Goal: Communication & Community: Connect with others

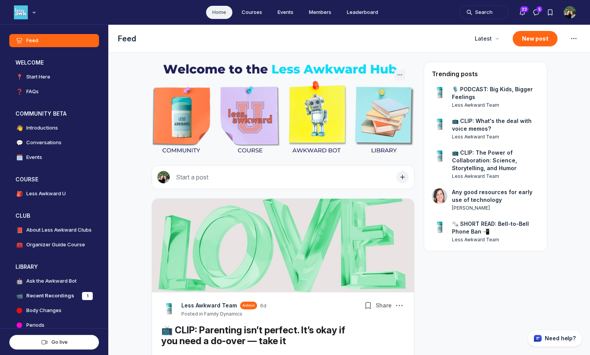
scroll to position [2341, 1480]
click at [538, 10] on icon "Direct messages" at bounding box center [536, 13] width 8 height 8
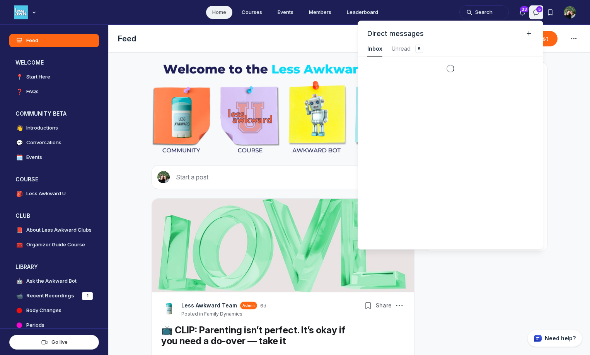
scroll to position [1046, 1741]
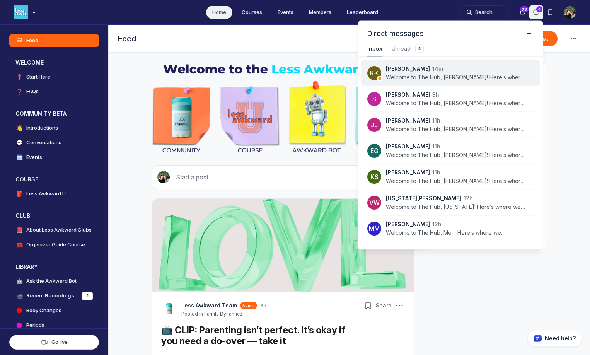
click at [471, 77] on p "Welcome to The Hub, [PERSON_NAME]! Here’s where we recommend you start: We're s…" at bounding box center [455, 77] width 139 height 8
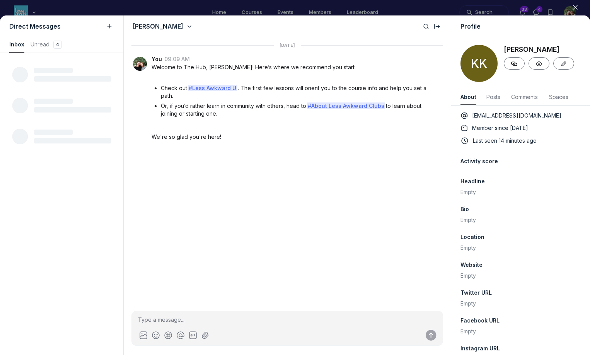
scroll to position [1046, 1534]
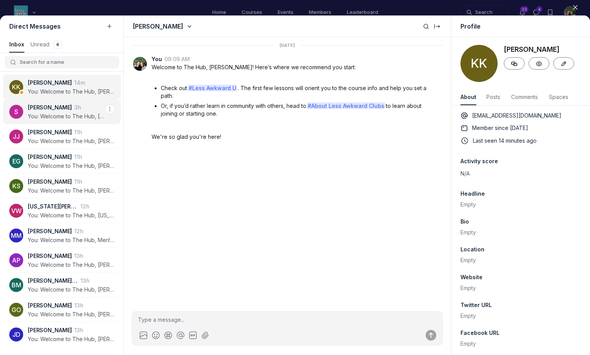
click at [90, 118] on p "You: Welcome to The Hub, [PERSON_NAME]! Here’s where we recommend you start: We…" at bounding box center [66, 116] width 77 height 8
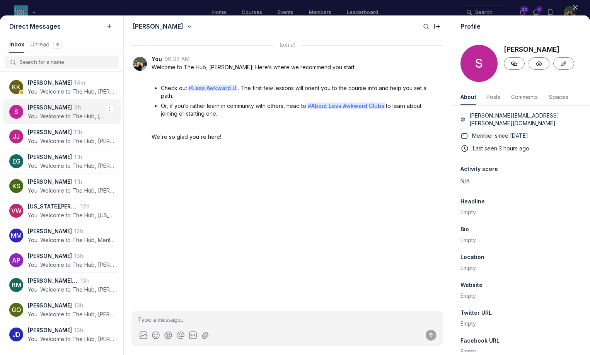
scroll to position [1046, 1534]
click at [60, 140] on p "You: Welcome to The Hub, [PERSON_NAME]! Here’s where we recommend you start: We…" at bounding box center [66, 141] width 77 height 8
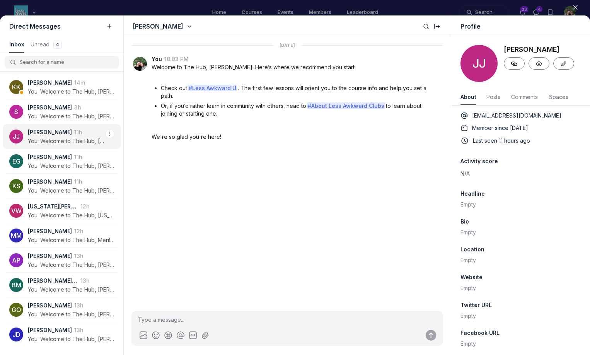
scroll to position [1046, 1534]
click at [74, 155] on time "11h" at bounding box center [78, 156] width 8 height 7
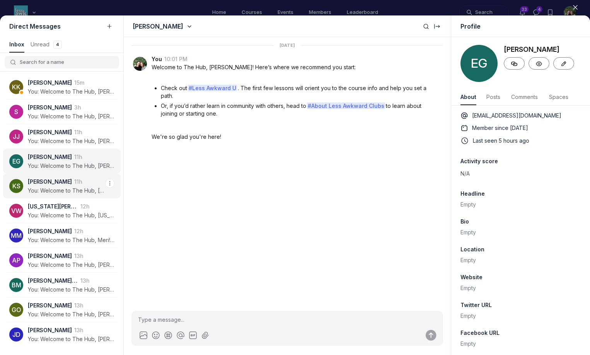
scroll to position [1046, 1534]
click at [56, 178] on p "[PERSON_NAME]" at bounding box center [50, 182] width 44 height 8
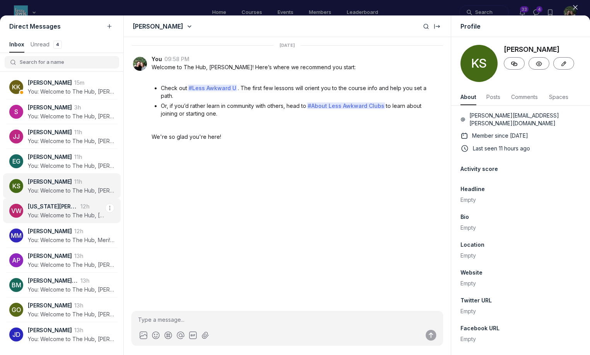
scroll to position [1046, 1534]
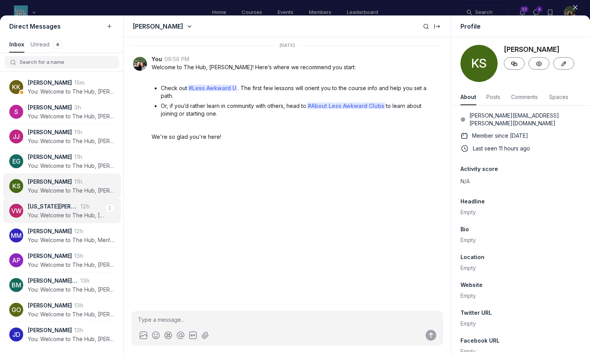
click at [54, 211] on p "You: Welcome to The Hub, [US_STATE]! Here’s where we recommend you start: We're…" at bounding box center [66, 215] width 77 height 8
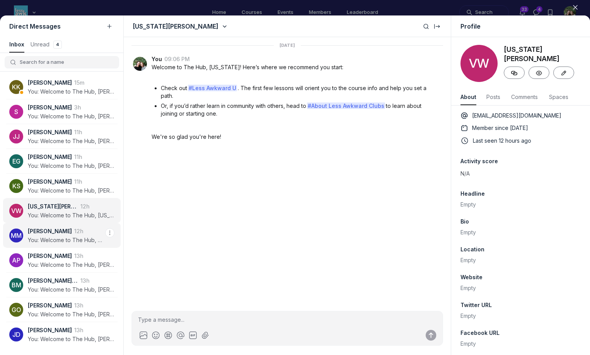
scroll to position [1046, 1534]
click at [49, 240] on p "You: Welcome to The Hub, Meri! Here’s where we recommend you start: We're so gl…" at bounding box center [66, 240] width 77 height 8
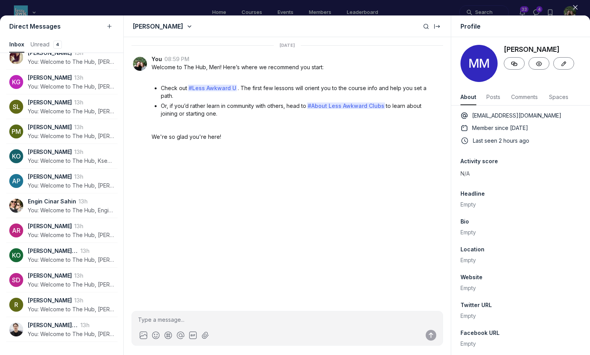
scroll to position [398, 0]
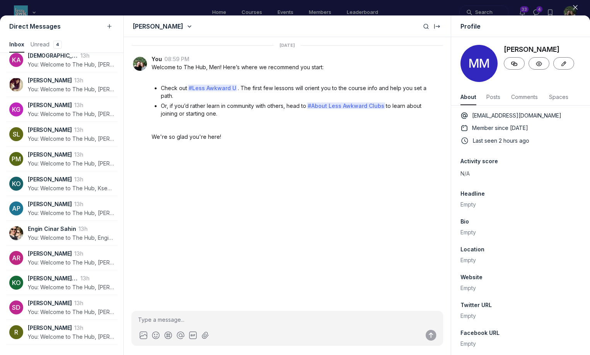
click at [575, 7] on use "button" at bounding box center [575, 7] width 4 height 4
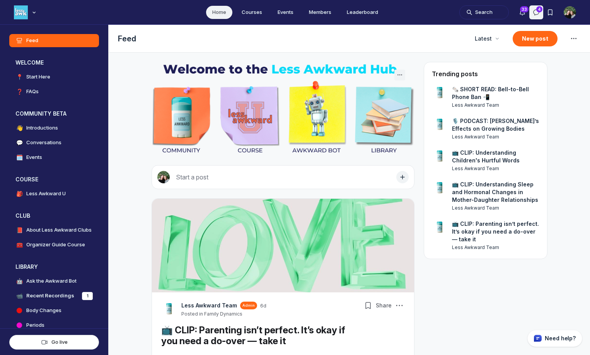
scroll to position [2341, 1480]
